Goal: Navigation & Orientation: Go to known website

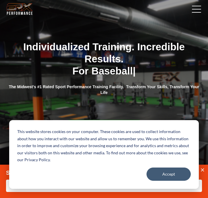
click at [192, 8] on link at bounding box center [195, 9] width 14 height 14
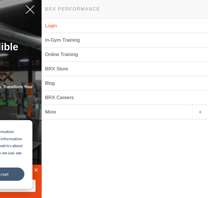
click at [91, 26] on link "Login" at bounding box center [125, 26] width 166 height 14
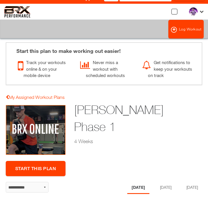
scroll to position [12, 0]
